Goal: Transaction & Acquisition: Book appointment/travel/reservation

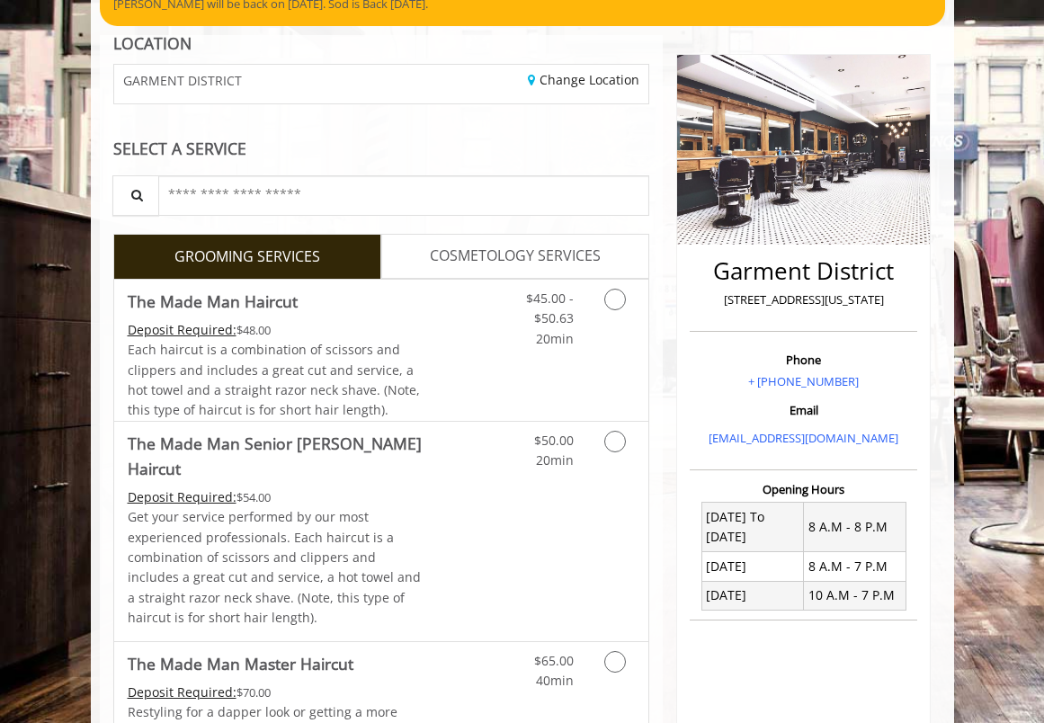
scroll to position [190, 0]
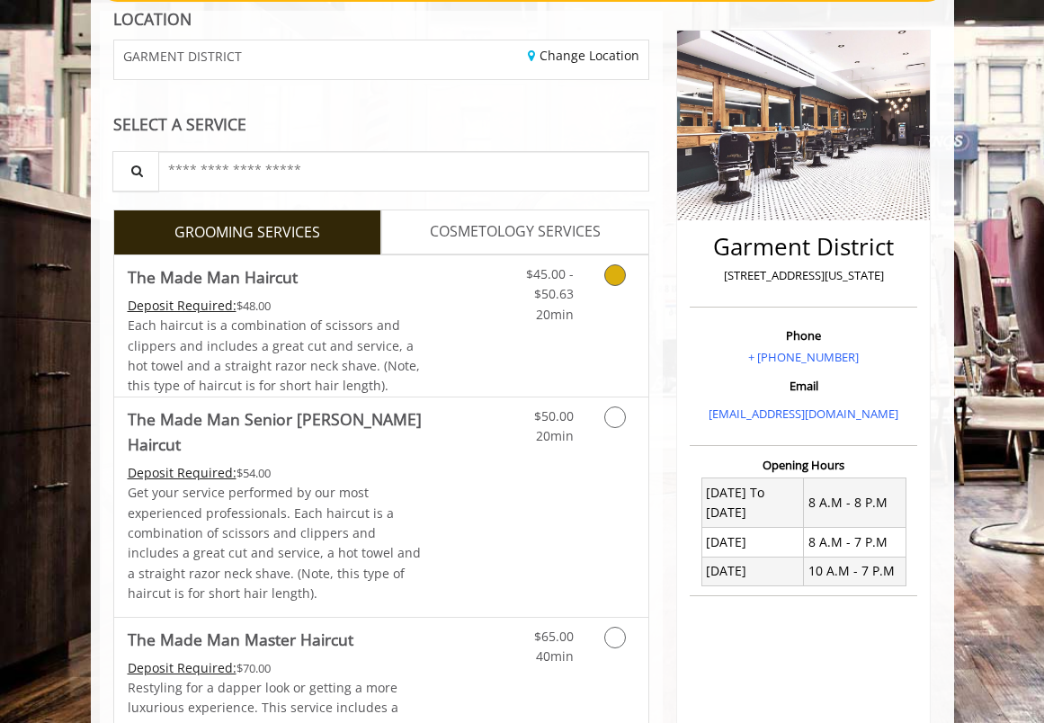
click at [614, 281] on icon "Grooming services" at bounding box center [616, 275] width 22 height 22
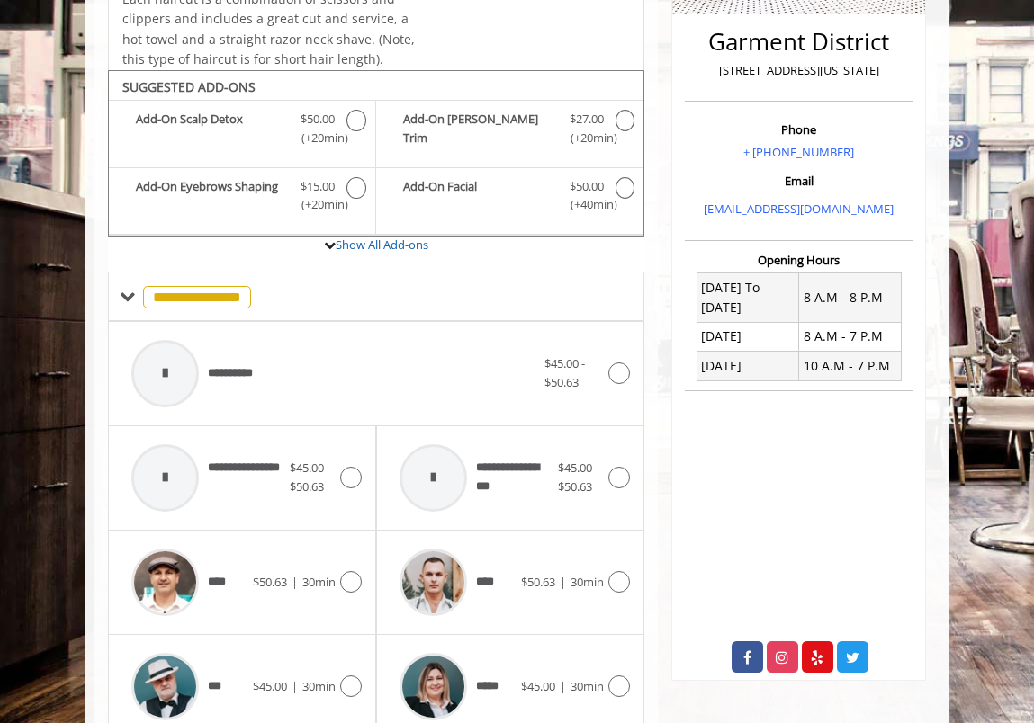
scroll to position [464, 0]
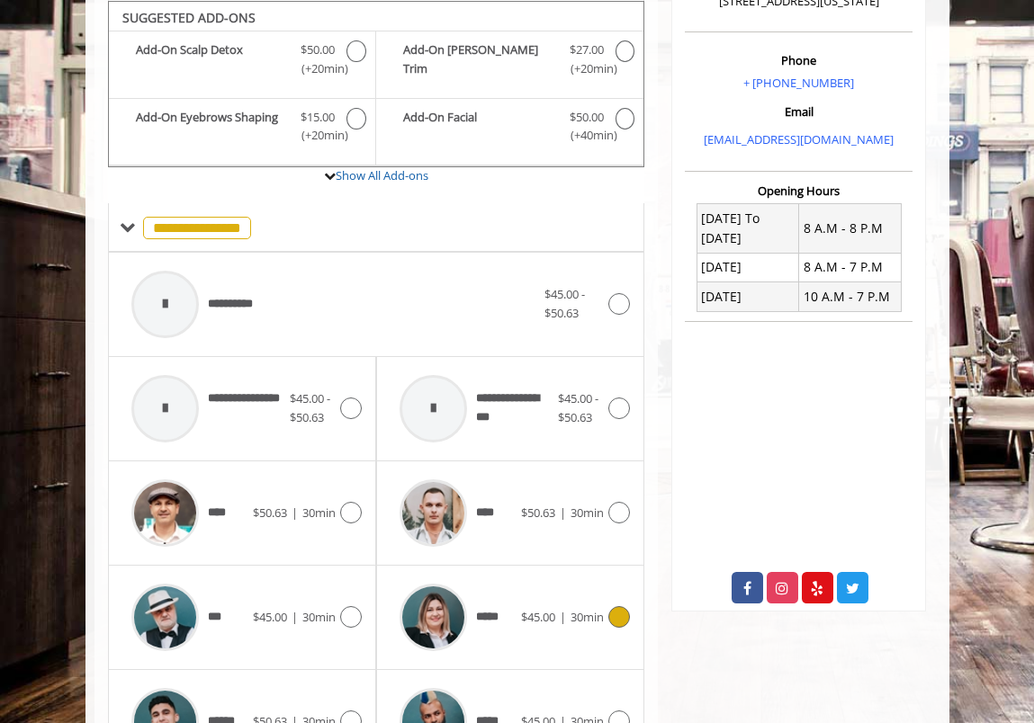
click at [606, 610] on div at bounding box center [617, 617] width 26 height 22
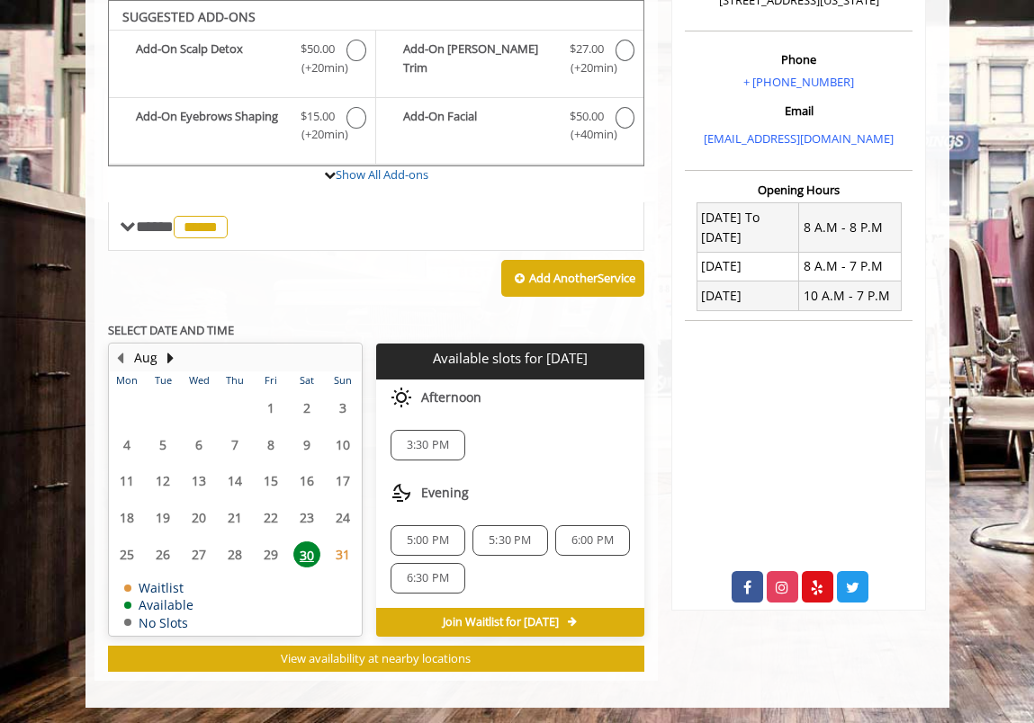
scroll to position [466, 0]
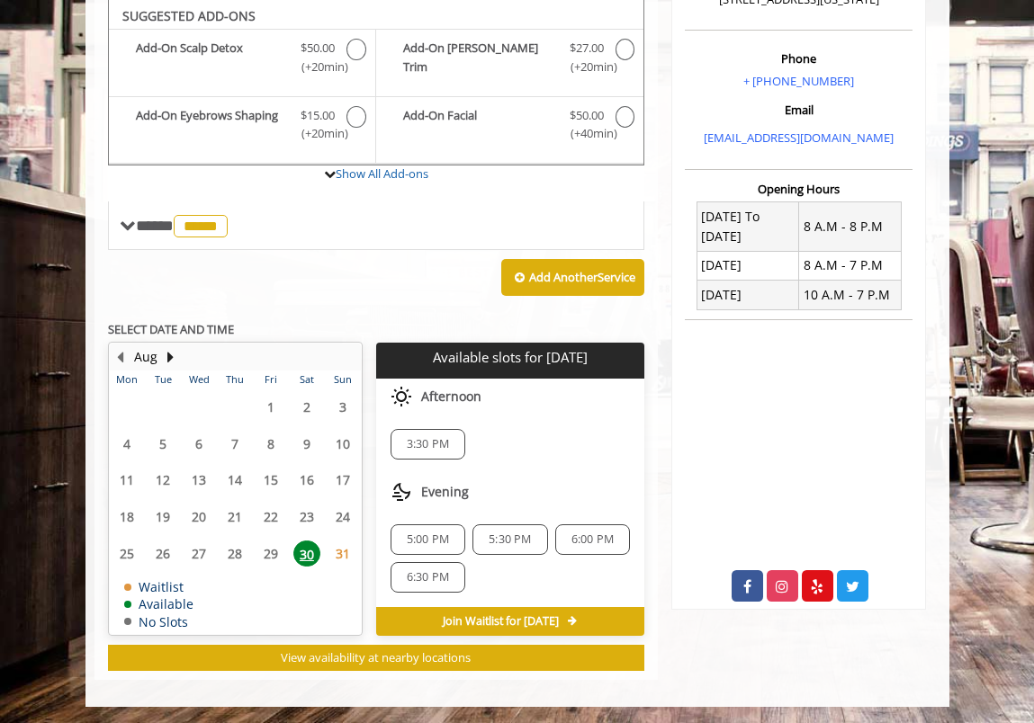
click at [344, 554] on span "31" at bounding box center [342, 554] width 27 height 26
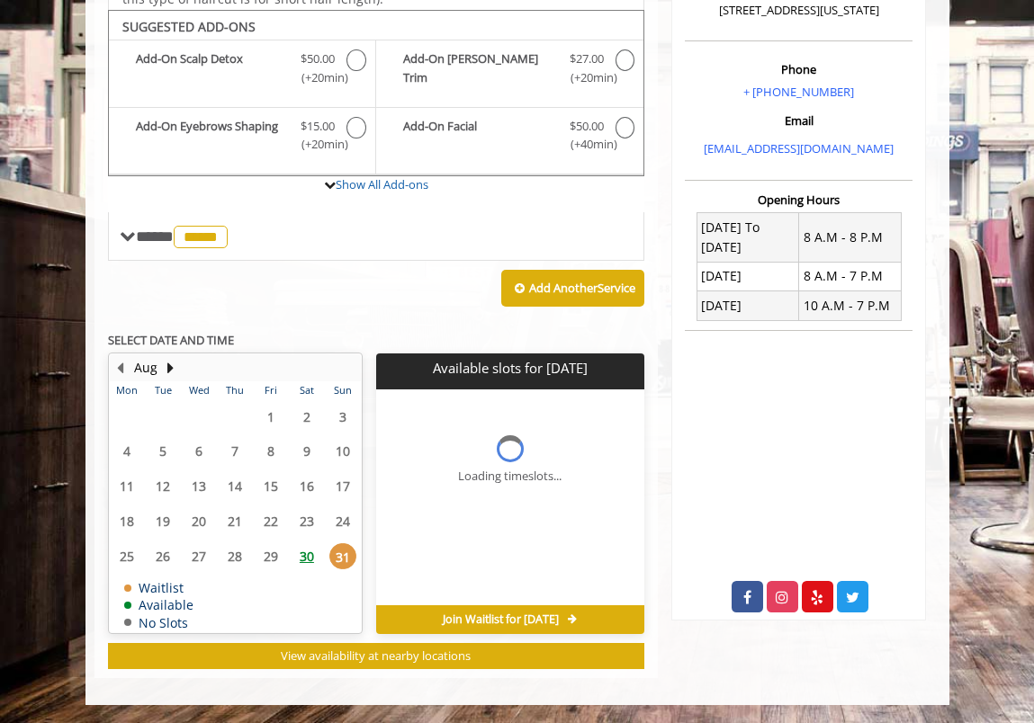
scroll to position [453, 0]
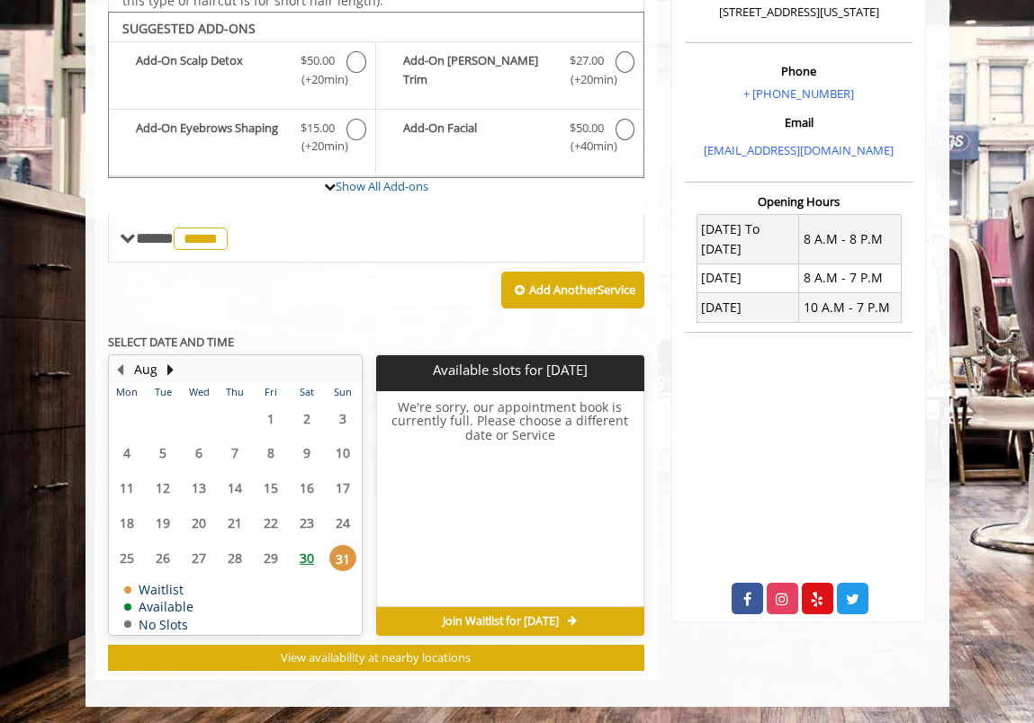
click at [314, 561] on span "30" at bounding box center [306, 558] width 27 height 26
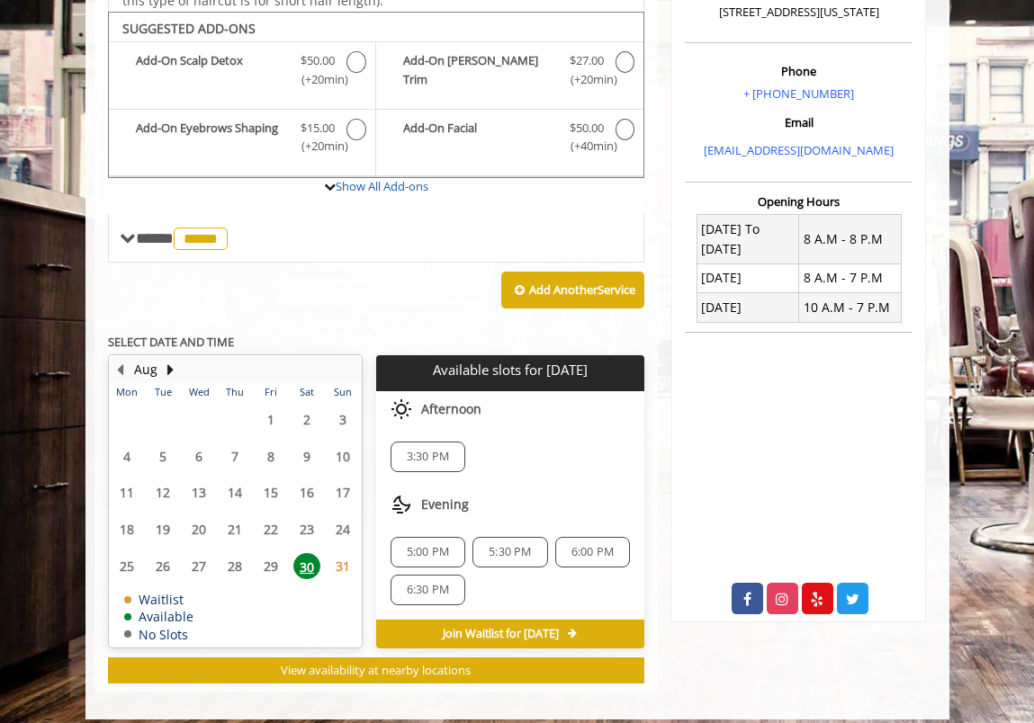
scroll to position [466, 0]
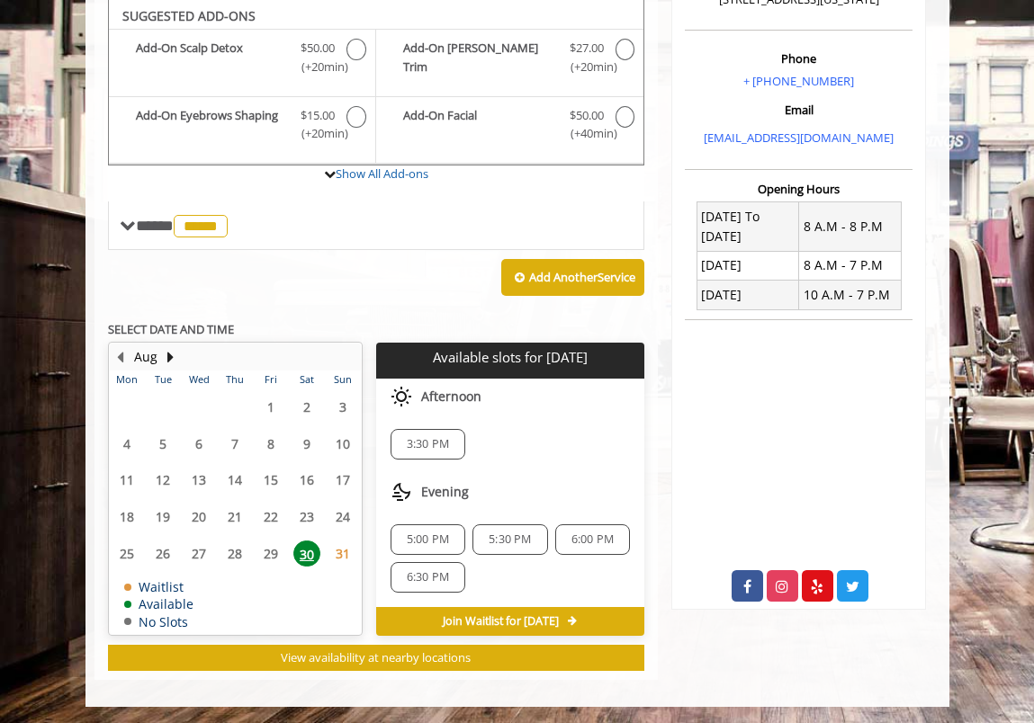
click at [457, 540] on div "5:00 PM" at bounding box center [427, 539] width 75 height 31
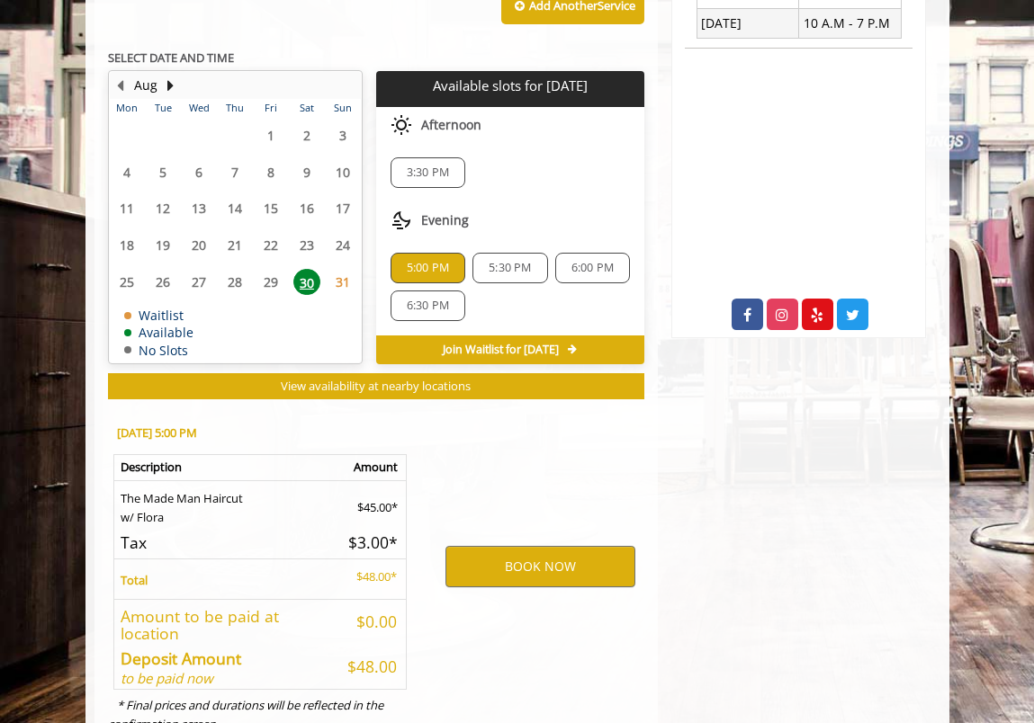
scroll to position [802, 0]
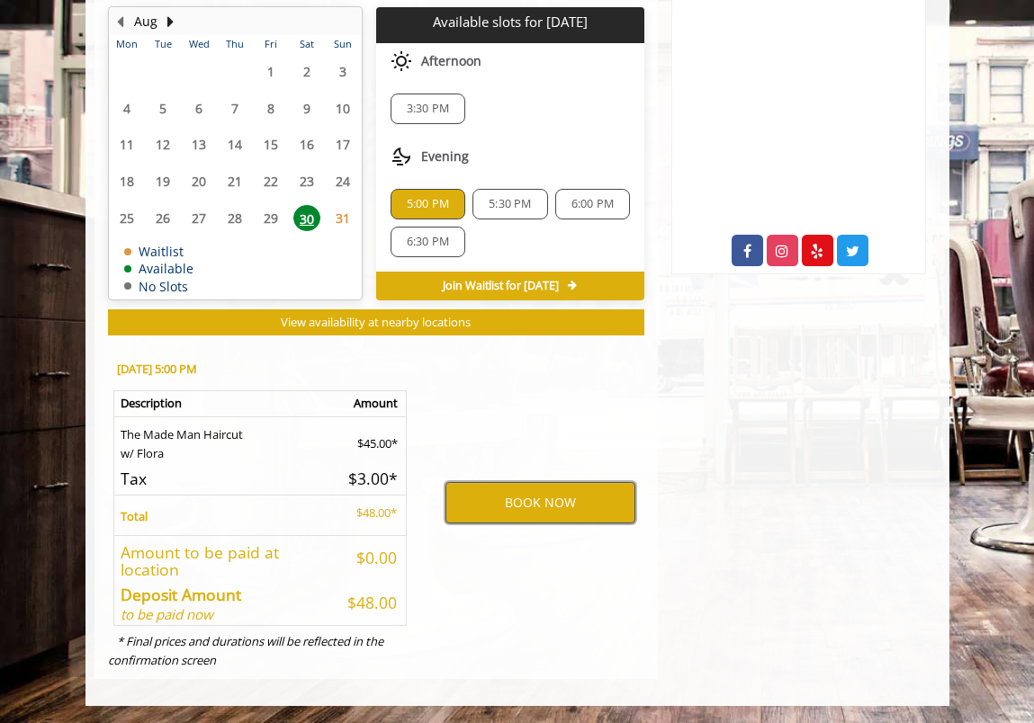
click at [524, 512] on button "BOOK NOW" at bounding box center [540, 502] width 190 height 41
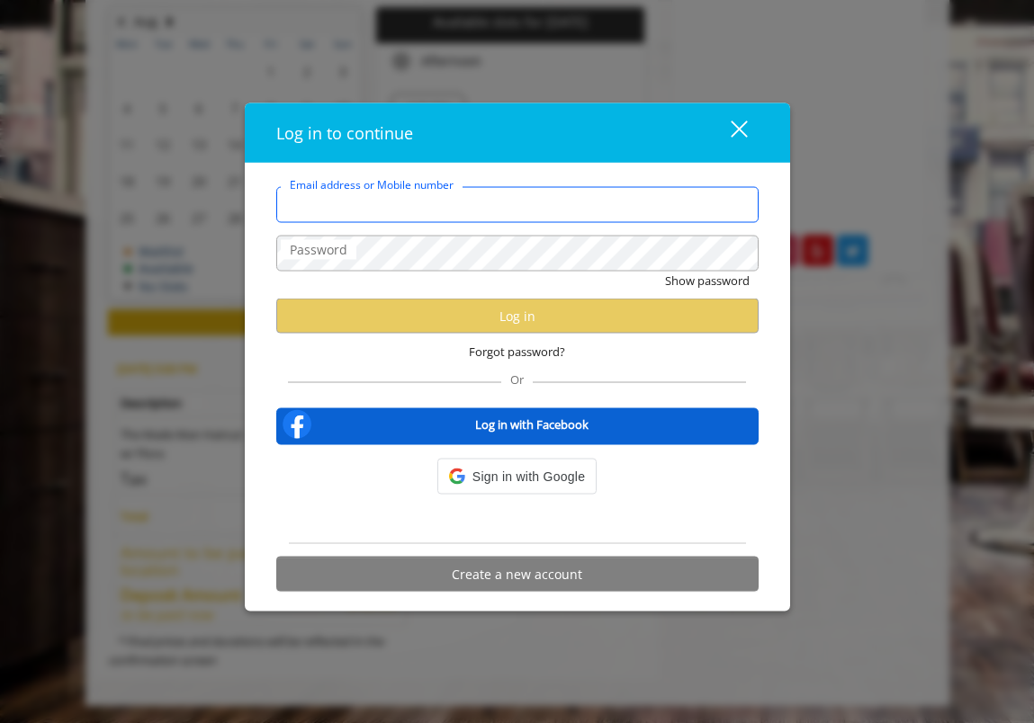
type input "**********"
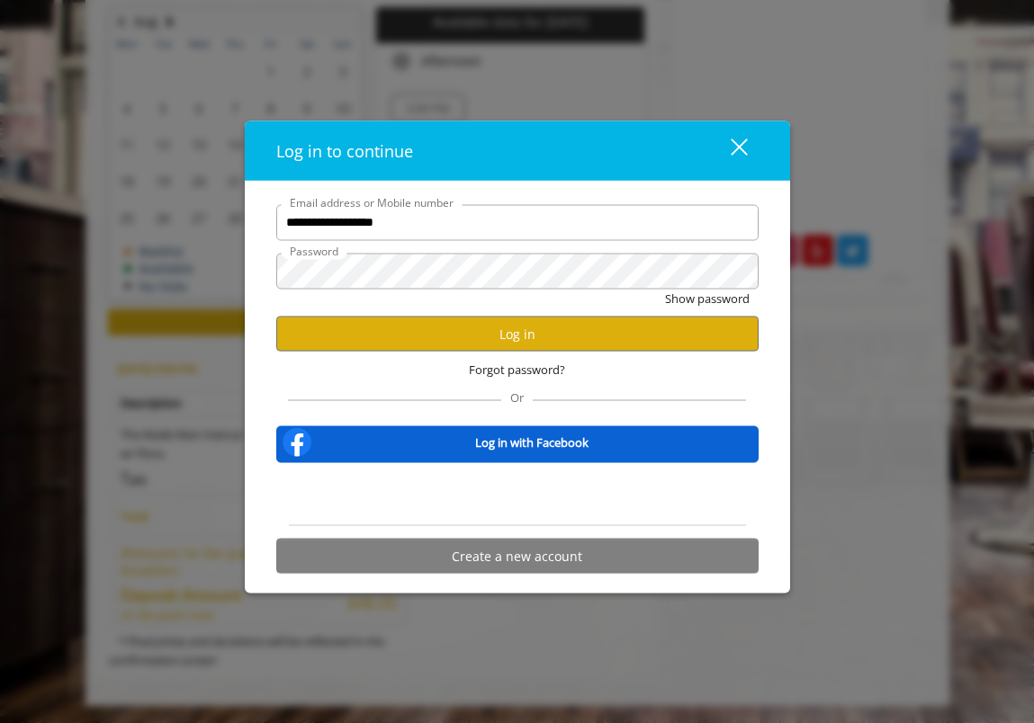
scroll to position [0, 0]
click at [468, 343] on button "Log in" at bounding box center [517, 334] width 482 height 35
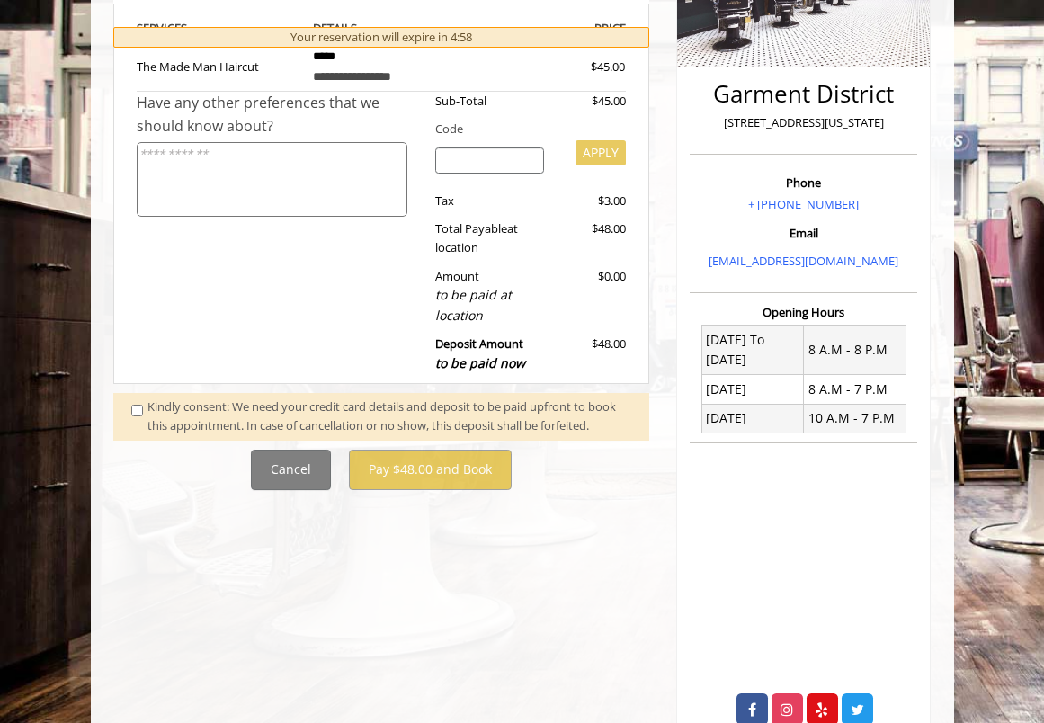
scroll to position [398, 0]
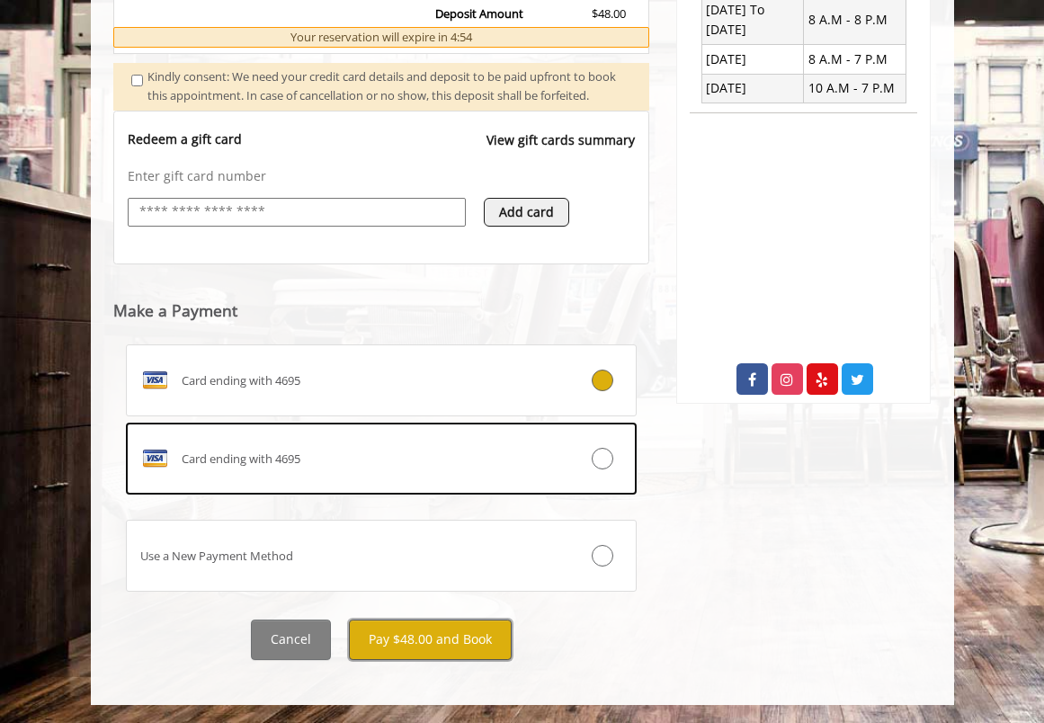
click at [466, 647] on button "Pay $48.00 and Book" at bounding box center [430, 640] width 163 height 40
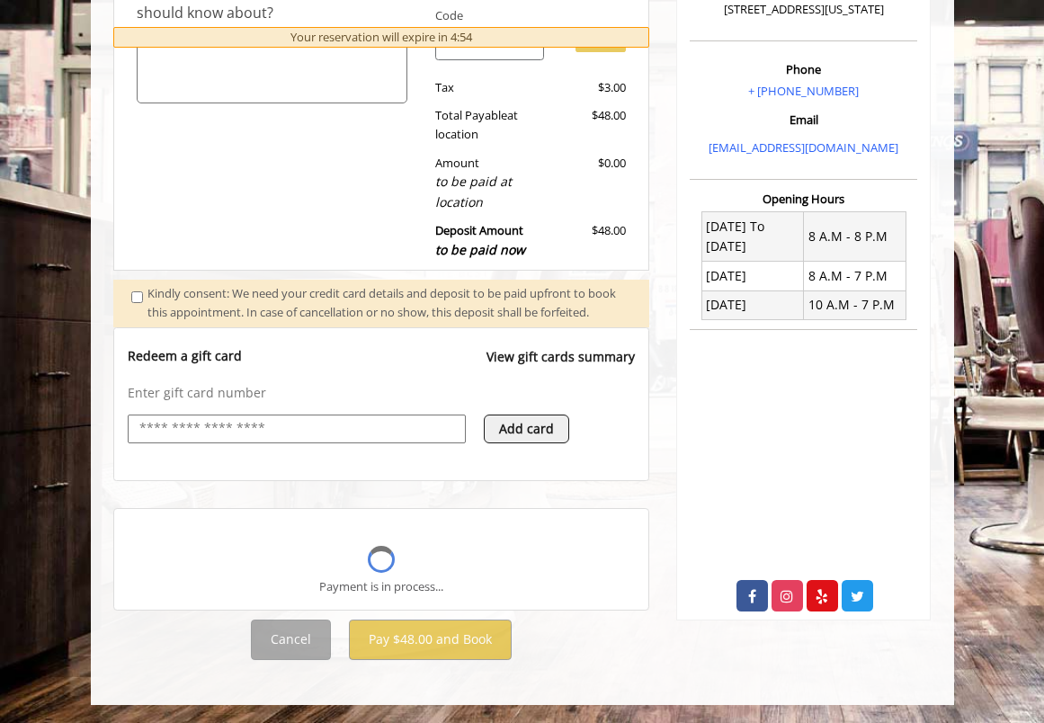
scroll to position [474, 0]
